Goal: Task Accomplishment & Management: Complete application form

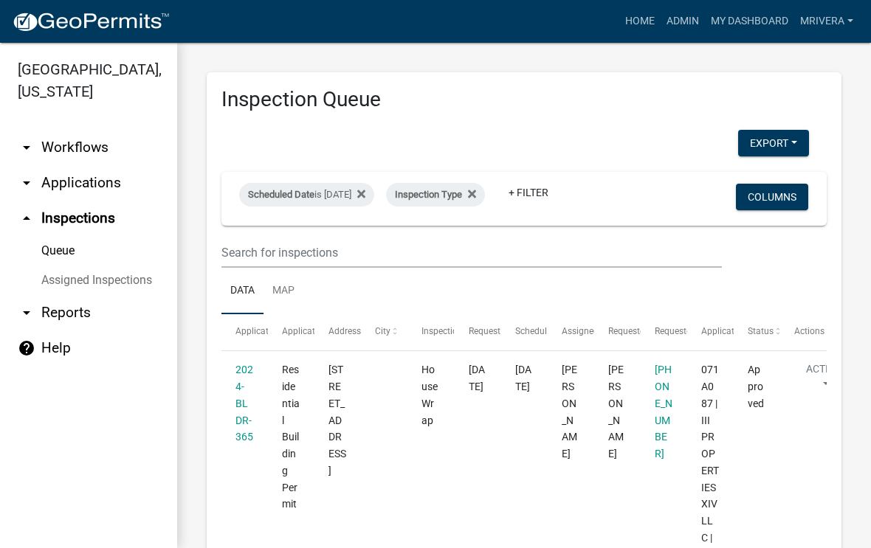
click at [367, 190] on div "Scheduled Date is [DATE]" at bounding box center [306, 195] width 135 height 24
click at [344, 235] on input "[DATE]" at bounding box center [332, 249] width 103 height 30
type input "[DATE]"
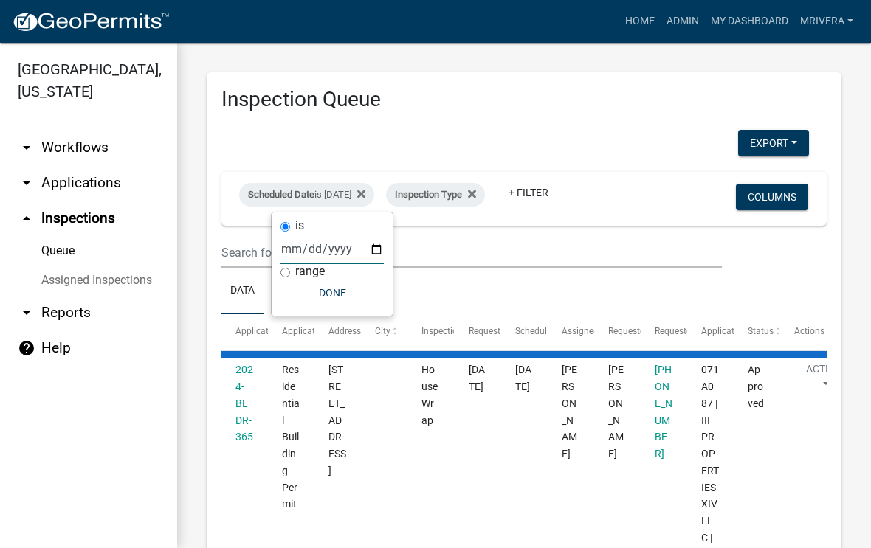
select select "1: 25"
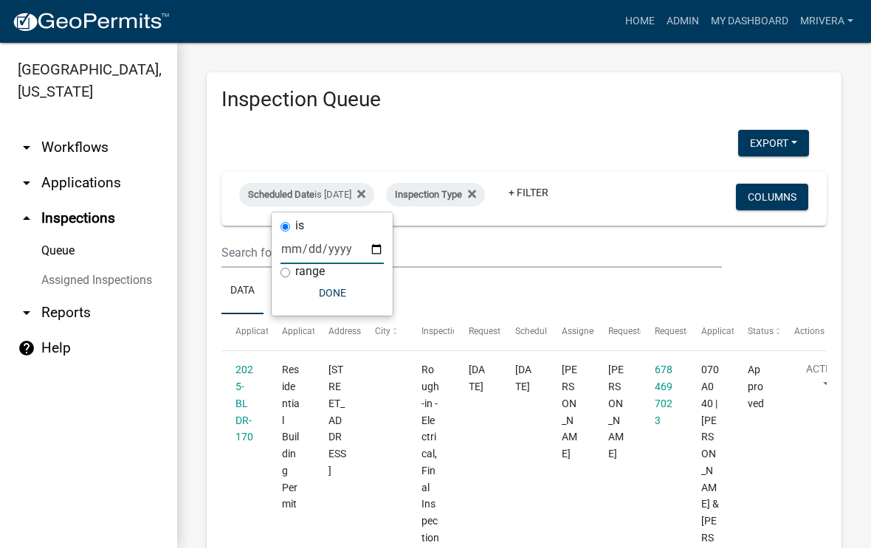
click at [587, 277] on ul "Data Map" at bounding box center [523, 291] width 605 height 47
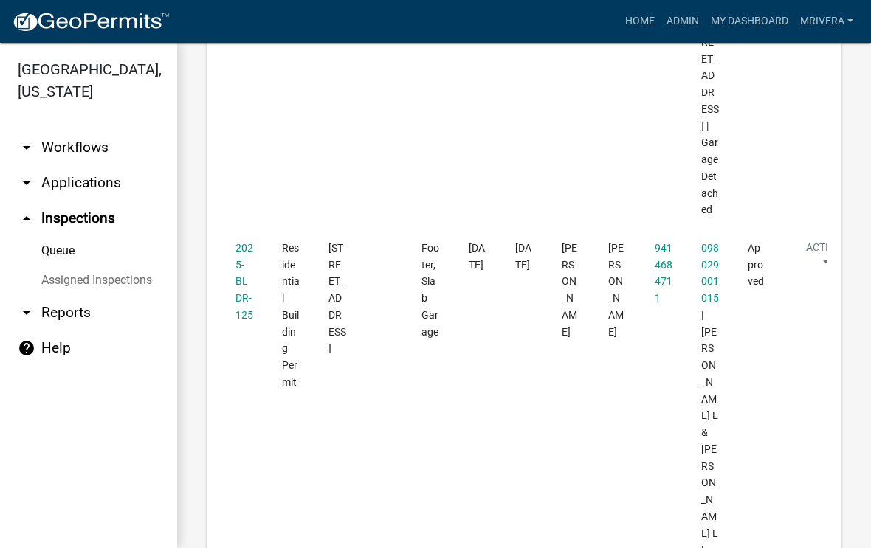
scroll to position [4173, 0]
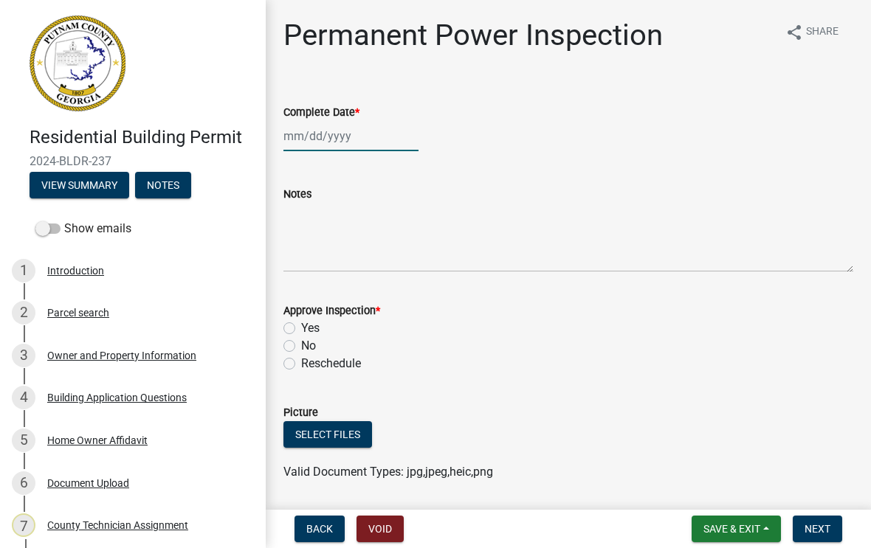
click at [330, 142] on div at bounding box center [350, 136] width 135 height 30
select select "8"
select select "2025"
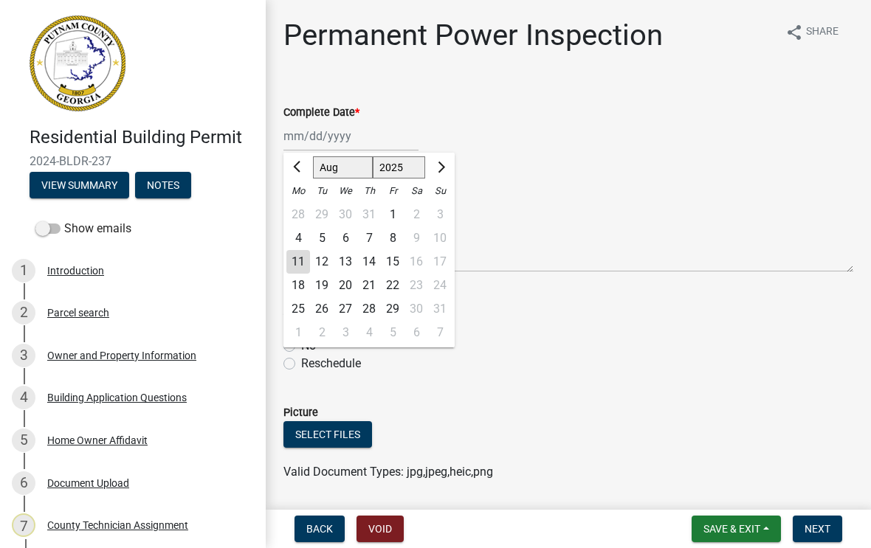
click at [291, 261] on div "11" at bounding box center [298, 262] width 24 height 24
type input "[DATE]"
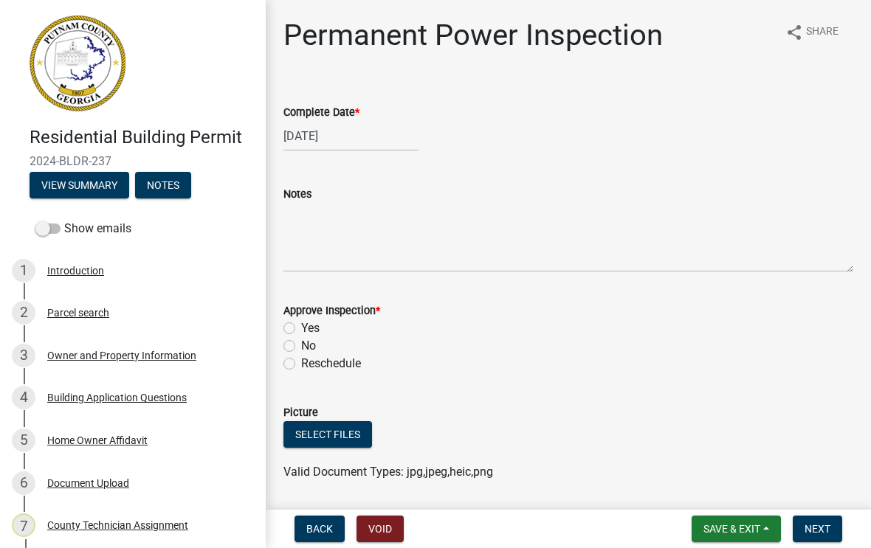
click at [301, 328] on label "Yes" at bounding box center [310, 329] width 18 height 18
click at [301, 328] on input "Yes" at bounding box center [306, 325] width 10 height 10
radio input "true"
click at [823, 529] on span "Next" at bounding box center [818, 529] width 26 height 12
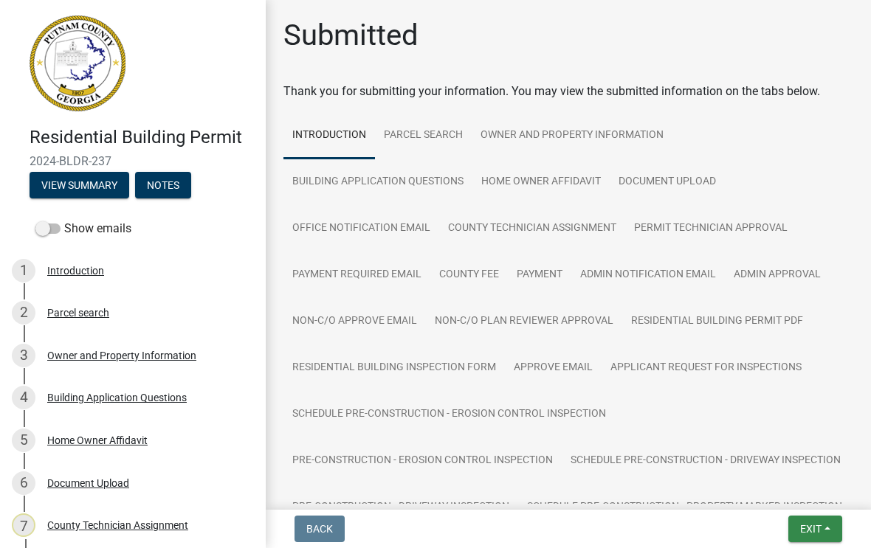
click at [811, 531] on span "Exit" at bounding box center [810, 529] width 21 height 12
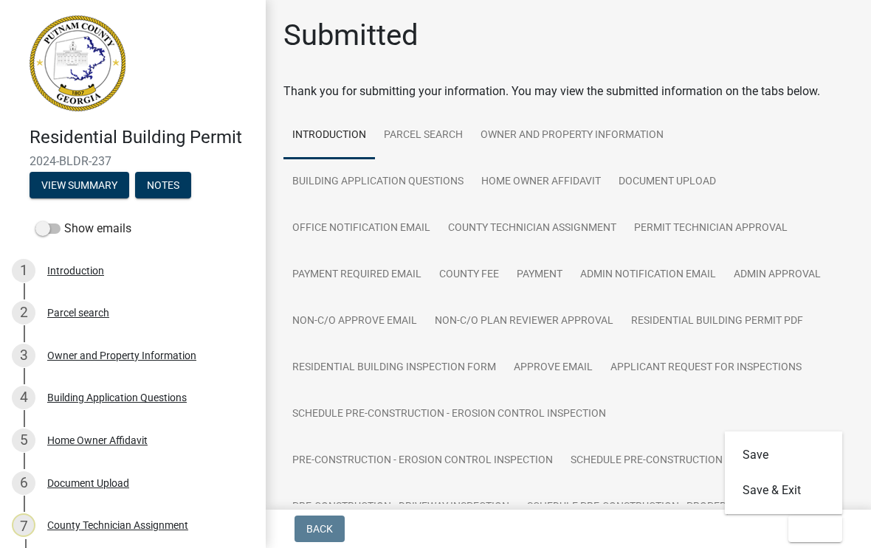
click at [785, 489] on button "Save & Exit" at bounding box center [784, 490] width 118 height 35
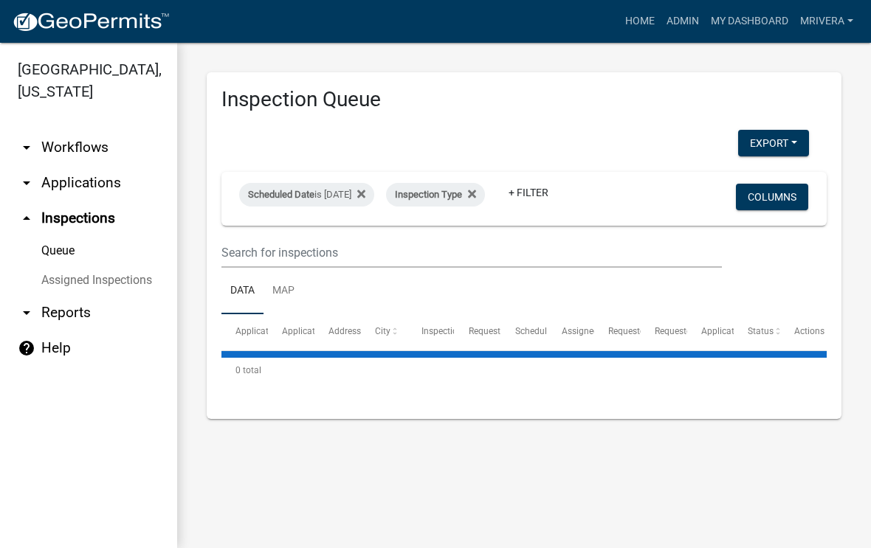
select select "1: 25"
